Goal: Task Accomplishment & Management: Use online tool/utility

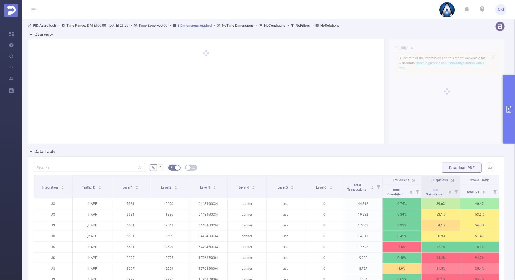
click at [508, 94] on button "primary" at bounding box center [509, 109] width 12 height 69
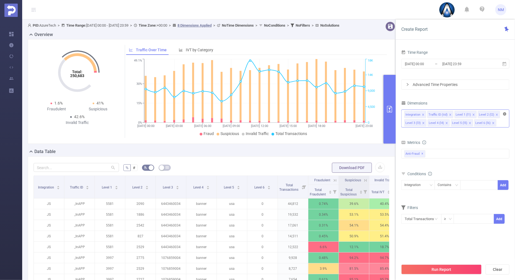
click at [504, 113] on icon "icon: close-circle" at bounding box center [504, 113] width 3 height 3
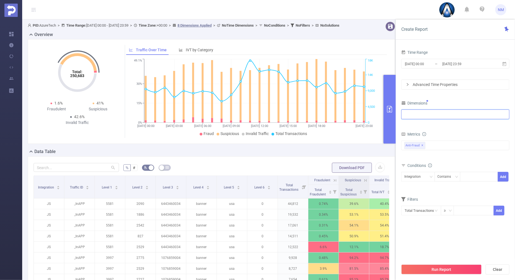
click at [466, 118] on div at bounding box center [455, 114] width 102 height 9
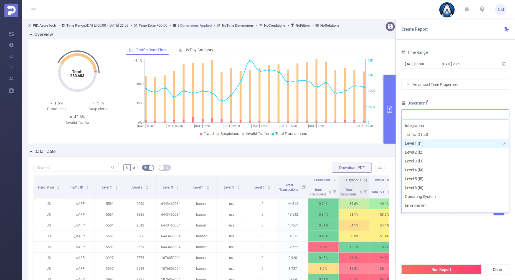
click at [418, 141] on li "Level 1 (l1)" at bounding box center [456, 143] width 108 height 9
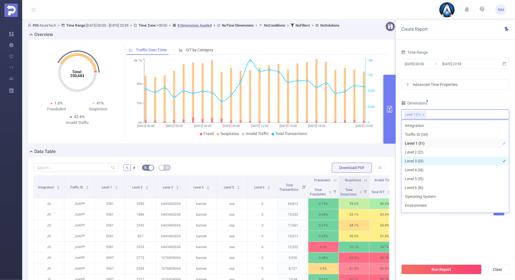
drag, startPoint x: 415, startPoint y: 160, endPoint x: 438, endPoint y: 122, distance: 44.3
click at [415, 160] on li "Level 3 (l3)" at bounding box center [456, 161] width 108 height 9
click at [456, 97] on div "Time Range [DATE] 00:00 _ [DATE] 23:59 Advanced Time Properties Dimensions Leve…" at bounding box center [455, 136] width 108 height 174
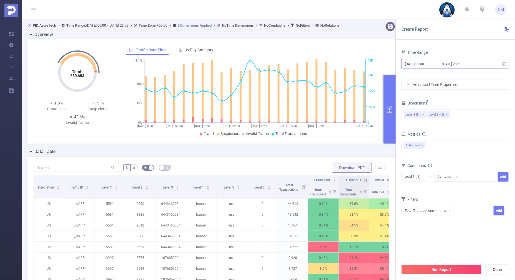
click at [464, 62] on input "[DATE] 23:59" at bounding box center [464, 63] width 45 height 7
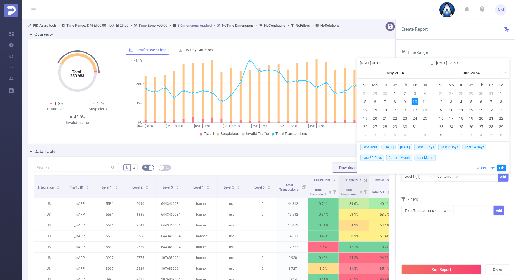
click at [505, 73] on link at bounding box center [503, 72] width 7 height 11
click at [501, 74] on link at bounding box center [503, 72] width 7 height 11
click at [438, 72] on link at bounding box center [438, 72] width 7 height 11
click at [443, 71] on link at bounding box center [443, 72] width 5 height 11
click at [501, 73] on link at bounding box center [503, 72] width 7 height 11
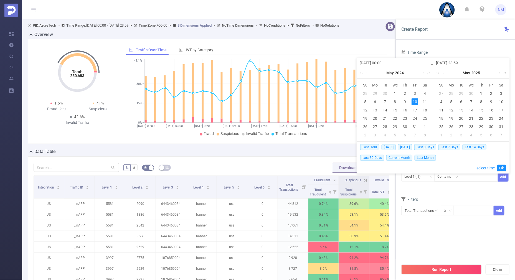
click at [501, 73] on link at bounding box center [503, 72] width 7 height 11
click at [440, 73] on link at bounding box center [438, 72] width 7 height 11
click at [499, 73] on link at bounding box center [499, 72] width 5 height 11
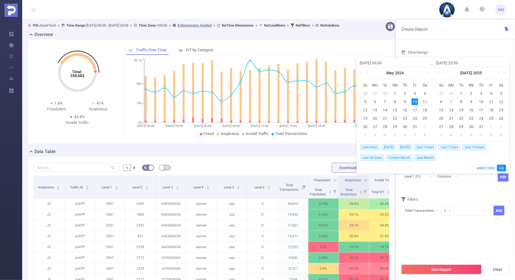
click at [499, 73] on link at bounding box center [499, 72] width 5 height 11
click at [462, 110] on div "16" at bounding box center [461, 110] width 7 height 7
click at [471, 110] on div "17" at bounding box center [471, 110] width 7 height 7
type input "[DATE] 00:00"
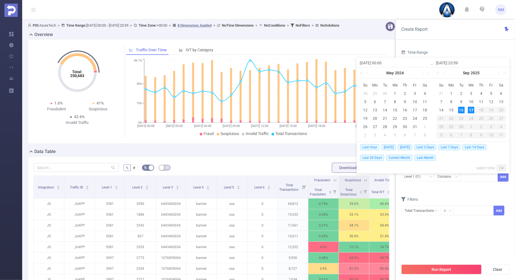
type input "[DATE] 23:59"
type input "[DATE] 00:00"
type input "[DATE] 23:59"
click at [502, 165] on link "Ok" at bounding box center [501, 168] width 9 height 7
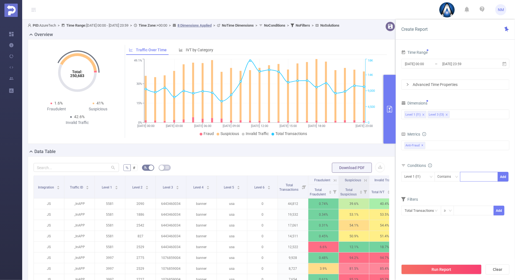
click at [471, 176] on div at bounding box center [479, 176] width 32 height 9
type input "22021"
click at [507, 178] on button "Add" at bounding box center [503, 177] width 11 height 10
click at [397, 175] on div "Time Range [DATE] 00:00 _ [DATE] 23:59 Advanced Time Properties Dimensions Leve…" at bounding box center [455, 166] width 119 height 247
click at [408, 175] on div "Level 3 (l3)" at bounding box center [414, 176] width 20 height 9
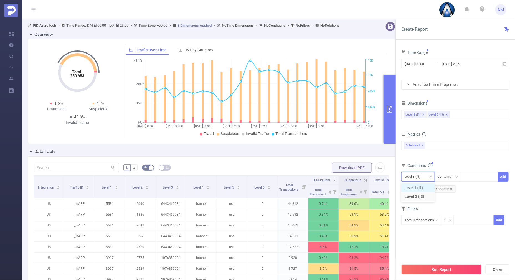
click at [411, 187] on li "Level 1 (l1)" at bounding box center [418, 187] width 34 height 9
click at [434, 267] on button "Run Report" at bounding box center [441, 270] width 80 height 10
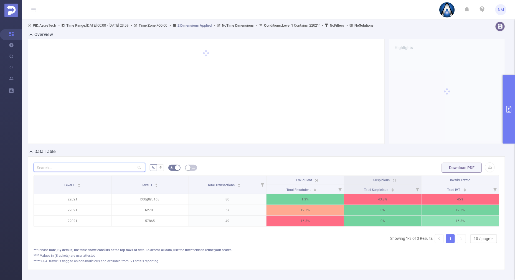
click at [97, 169] on input "text" at bounding box center [90, 167] width 112 height 9
paste input "b00g0yu168"
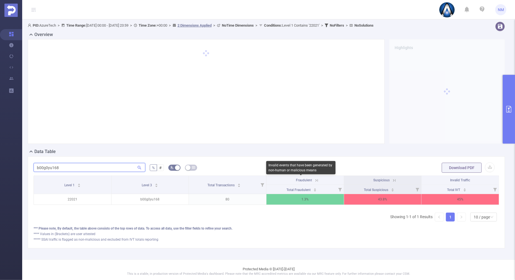
type input "b00g0yu168"
click at [314, 179] on icon at bounding box center [316, 180] width 5 height 5
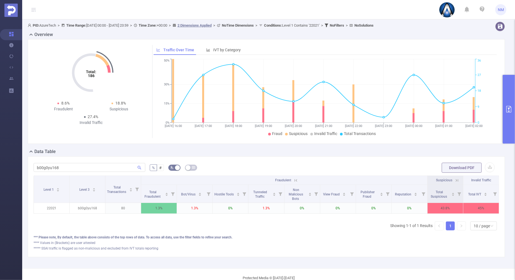
scroll to position [0, 1]
click at [454, 179] on icon at bounding box center [456, 180] width 5 height 5
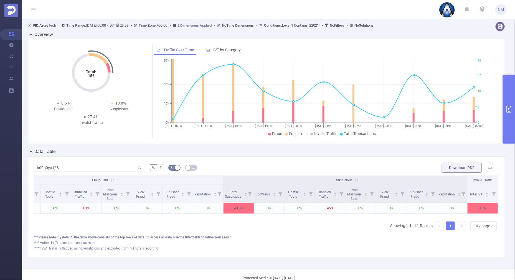
scroll to position [0, 0]
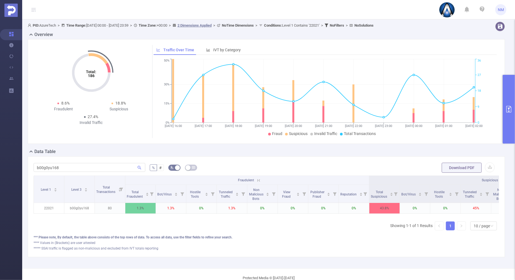
click at [260, 179] on icon at bounding box center [258, 180] width 5 height 5
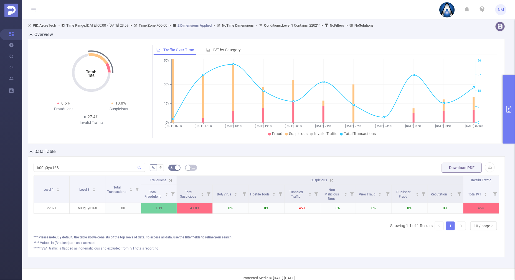
click at [329, 178] on icon at bounding box center [331, 180] width 5 height 5
